Goal: Information Seeking & Learning: Learn about a topic

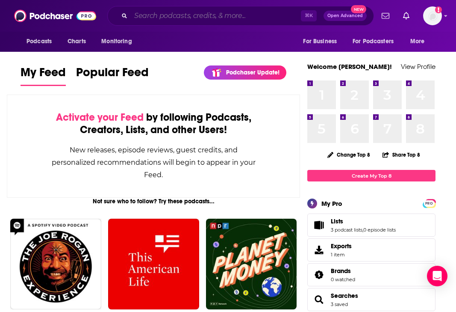
click at [200, 12] on input "Search podcasts, credits, & more..." at bounding box center [216, 16] width 170 height 14
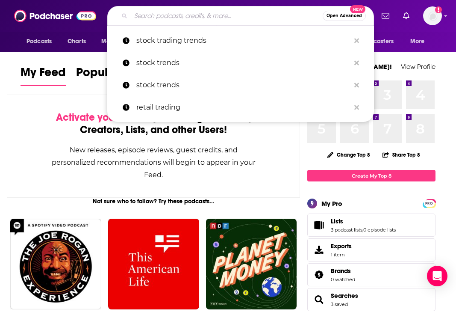
paste input "Eye On A.I."
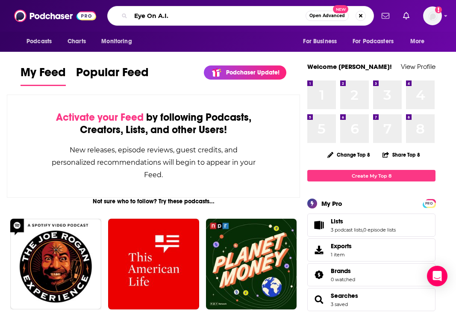
type input "Eye On A.I."
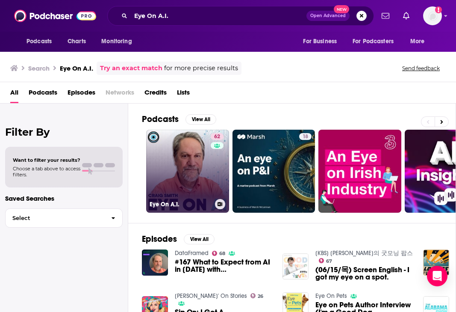
click at [195, 177] on link "62 Eye On A.I." at bounding box center [187, 170] width 83 height 83
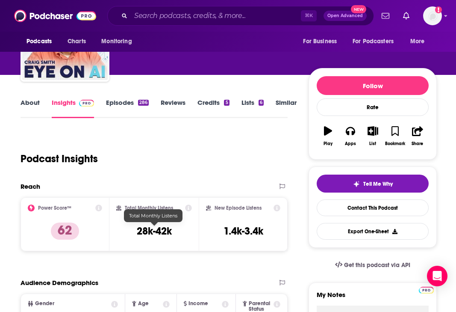
scroll to position [70, 0]
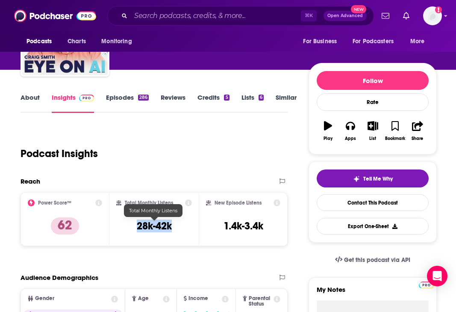
drag, startPoint x: 174, startPoint y: 226, endPoint x: 119, endPoint y: 225, distance: 55.1
click at [119, 226] on div "Total Monthly Listens 28k-42k" at bounding box center [153, 218] width 75 height 39
copy h3 "28k-42k"
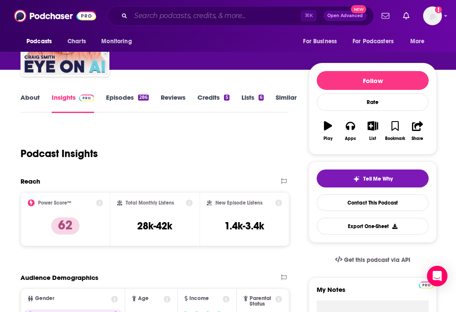
click at [173, 11] on input "Search podcasts, credits, & more..." at bounding box center [216, 16] width 170 height 14
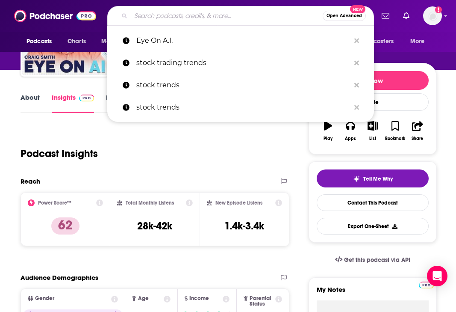
paste input "Uncapped with [PERSON_NAME]"
type input "Uncapped with [PERSON_NAME]"
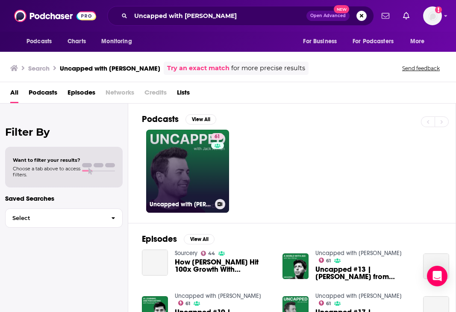
click at [176, 174] on link "61 Uncapped with [PERSON_NAME]" at bounding box center [187, 170] width 83 height 83
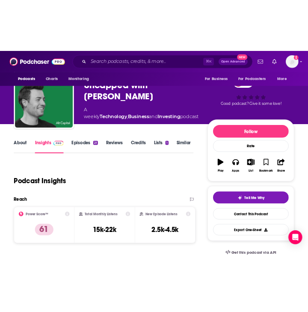
scroll to position [32, 0]
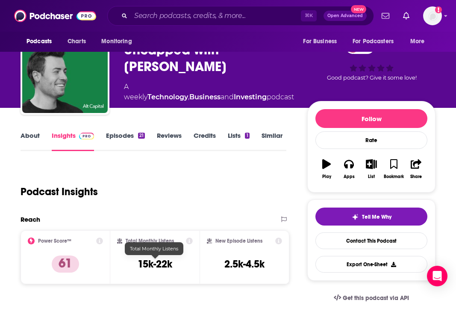
click at [170, 263] on h3 "15k-22k" at bounding box center [155, 263] width 35 height 13
copy div "15k-22k"
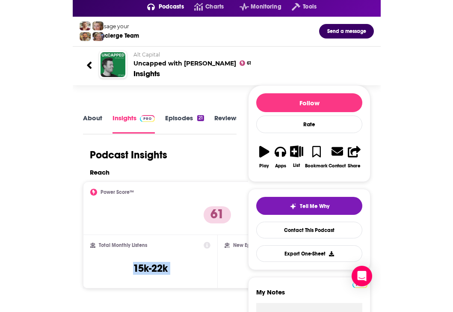
scroll to position [0, 0]
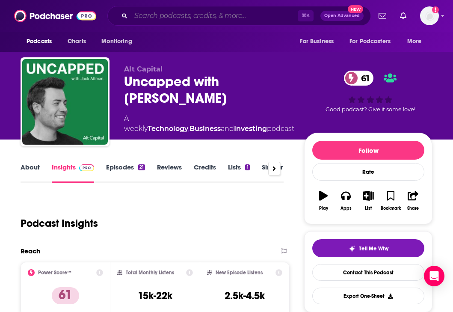
click at [200, 18] on input "Search podcasts, credits, & more..." at bounding box center [214, 16] width 167 height 14
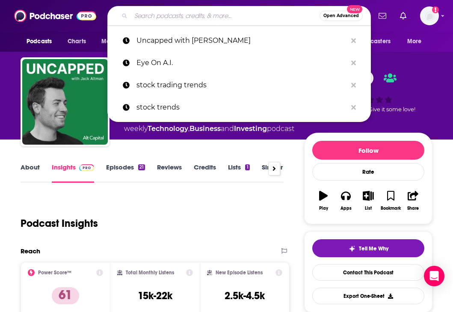
paste input "On The Tape with [PERSON_NAME]"
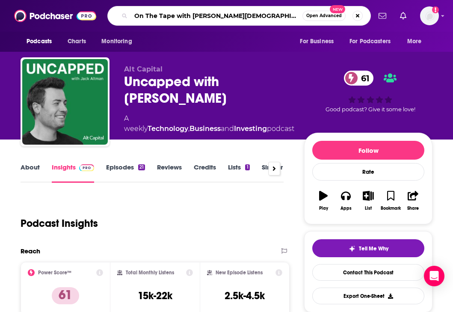
type input "On The Tape with [PERSON_NAME]"
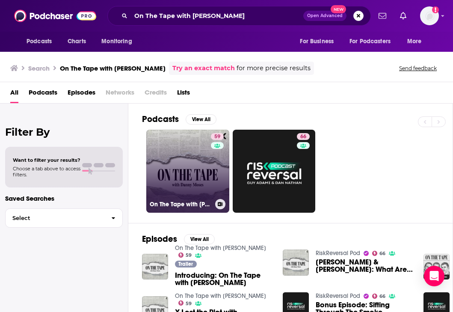
click at [192, 154] on link "59 On The Tape with [PERSON_NAME]" at bounding box center [187, 170] width 83 height 83
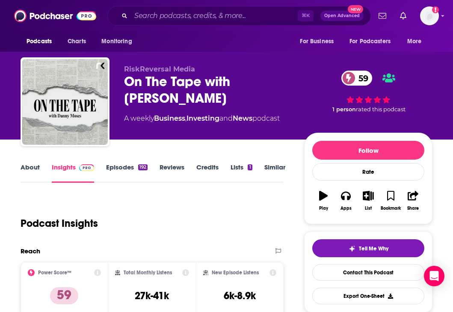
click at [138, 170] on div "192" at bounding box center [142, 167] width 9 height 6
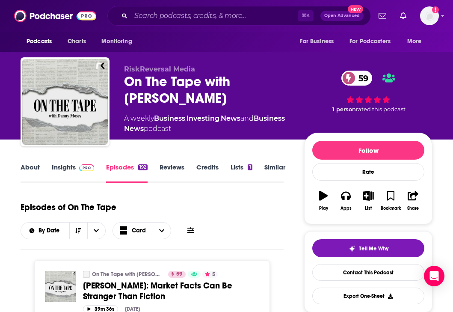
scroll to position [80, 0]
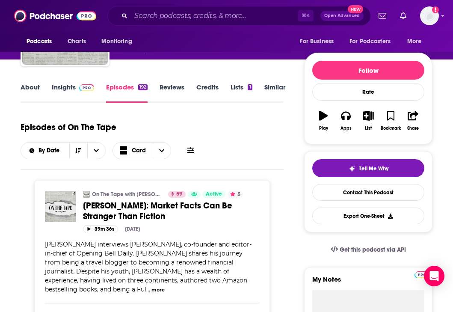
click at [176, 85] on link "Reviews" at bounding box center [171, 93] width 25 height 20
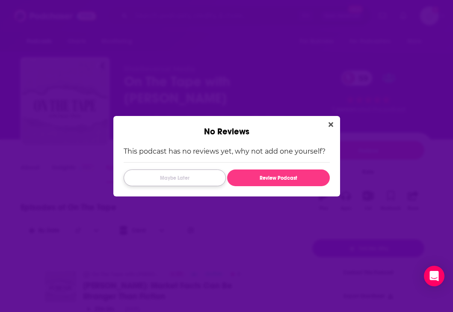
click at [190, 178] on button "Maybe Later" at bounding box center [175, 177] width 102 height 17
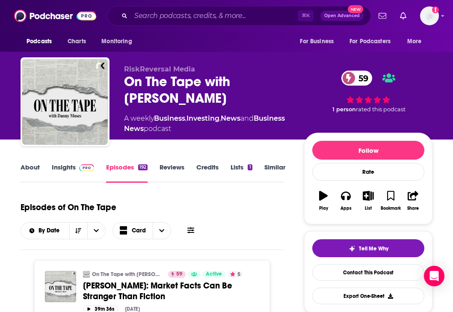
click at [77, 166] on span at bounding box center [85, 167] width 18 height 8
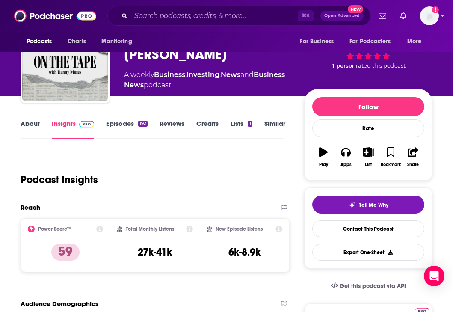
scroll to position [47, 0]
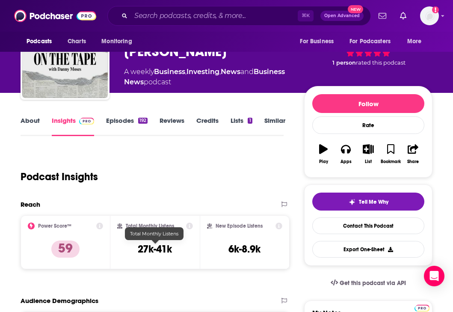
click at [165, 246] on h3 "27k-41k" at bounding box center [155, 248] width 34 height 13
copy div "27k-41k"
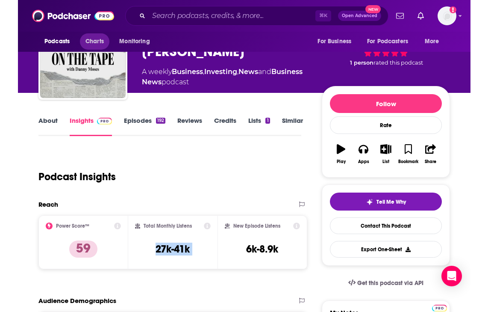
scroll to position [0, 0]
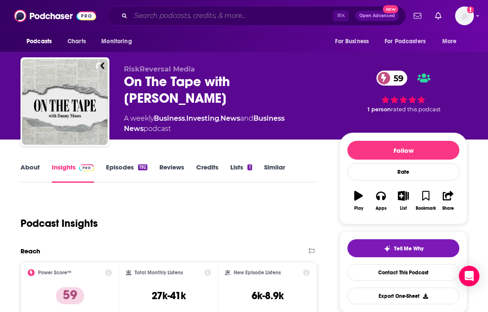
click at [159, 18] on input "Search podcasts, credits, & more..." at bounding box center [232, 16] width 202 height 14
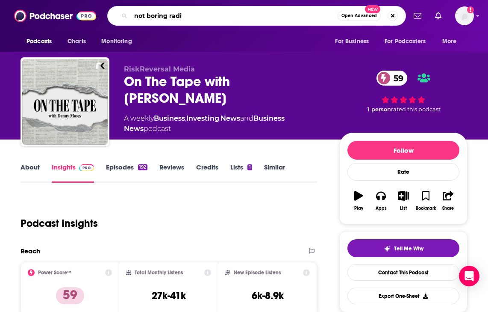
type input "not boring radio"
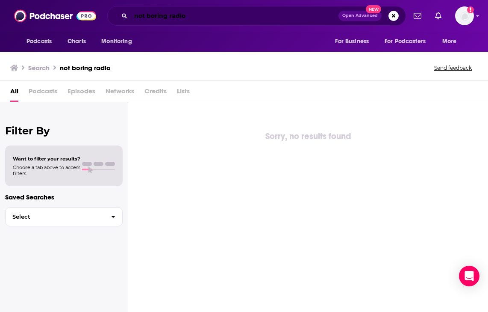
click at [187, 16] on input "not boring radio" at bounding box center [235, 16] width 208 height 14
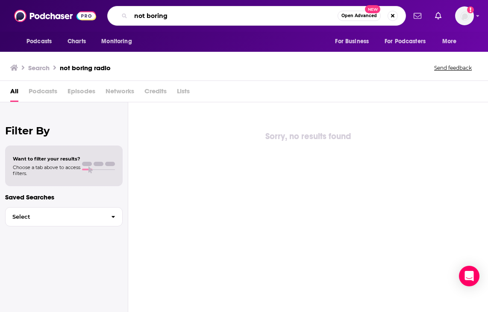
type input "not boring"
drag, startPoint x: 179, startPoint y: 18, endPoint x: 105, endPoint y: 18, distance: 74.4
click at [105, 18] on div "Podcasts Charts Monitoring not boring Open Advanced New For Business For Podcas…" at bounding box center [253, 16] width 306 height 20
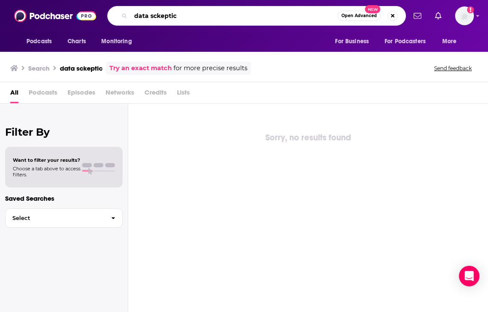
click at [188, 16] on input "data sckeptic" at bounding box center [234, 16] width 207 height 14
click at [155, 15] on input "data sckeptic" at bounding box center [234, 16] width 207 height 14
type input "data skeptic"
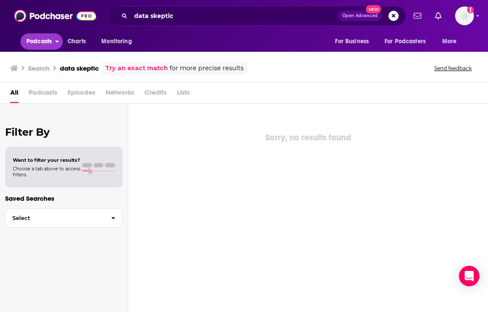
click at [32, 45] on span "Podcasts" at bounding box center [38, 41] width 25 height 12
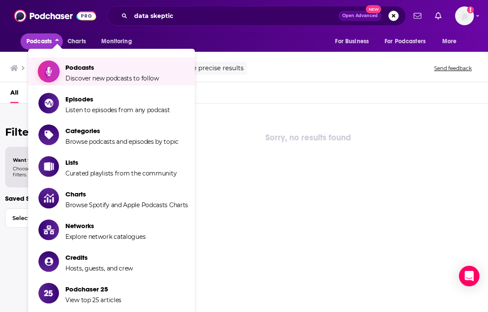
click at [75, 72] on span "Podcasts Discover new podcasts to follow" at bounding box center [112, 71] width 94 height 21
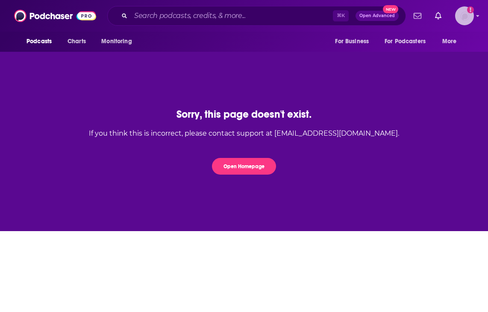
click at [464, 18] on img "Logged in as charlottestone" at bounding box center [464, 15] width 19 height 19
